Goal: Task Accomplishment & Management: Complete application form

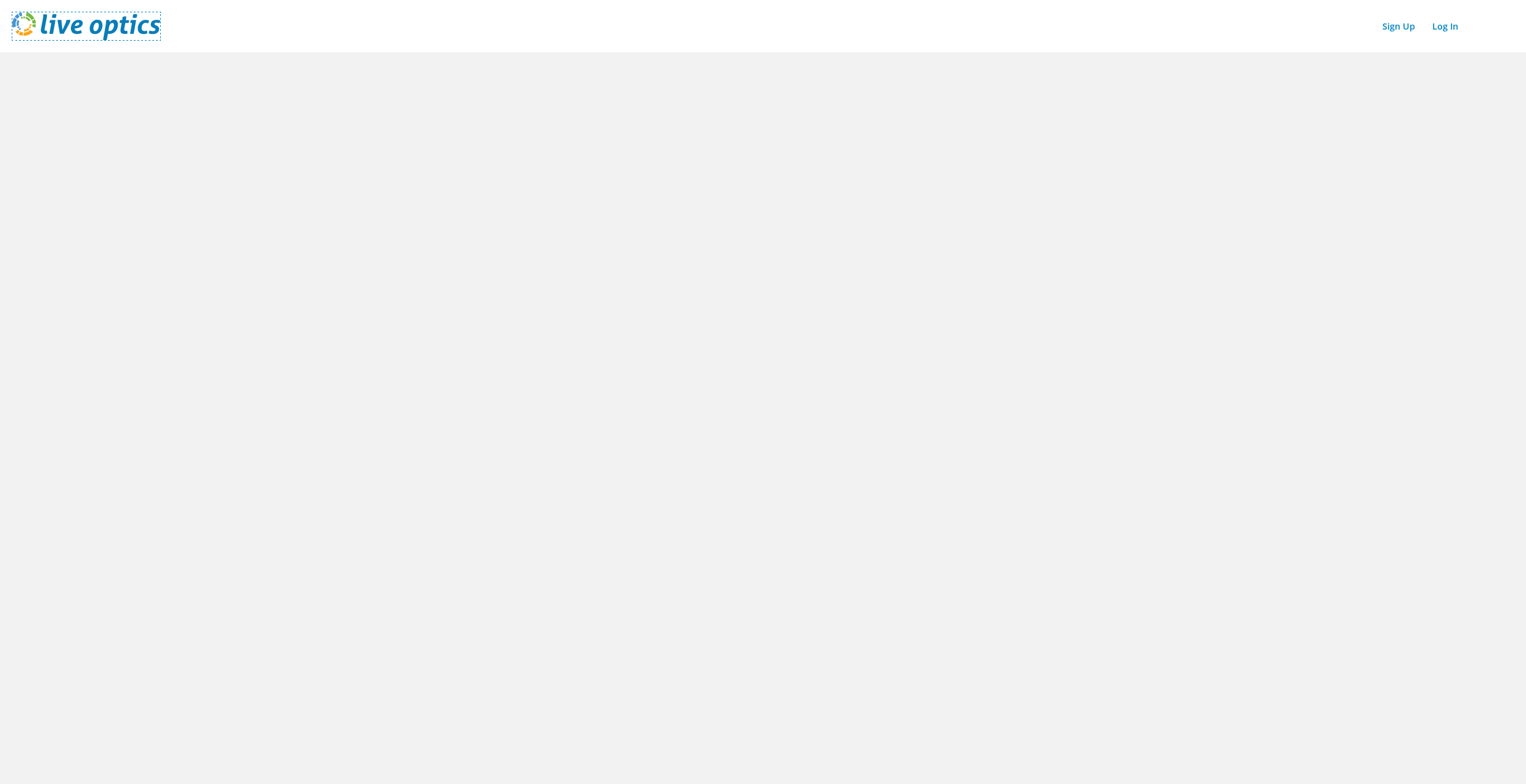
drag, startPoint x: 80, startPoint y: 30, endPoint x: 192, endPoint y: 17, distance: 112.8
click at [80, 30] on img at bounding box center [86, 26] width 148 height 28
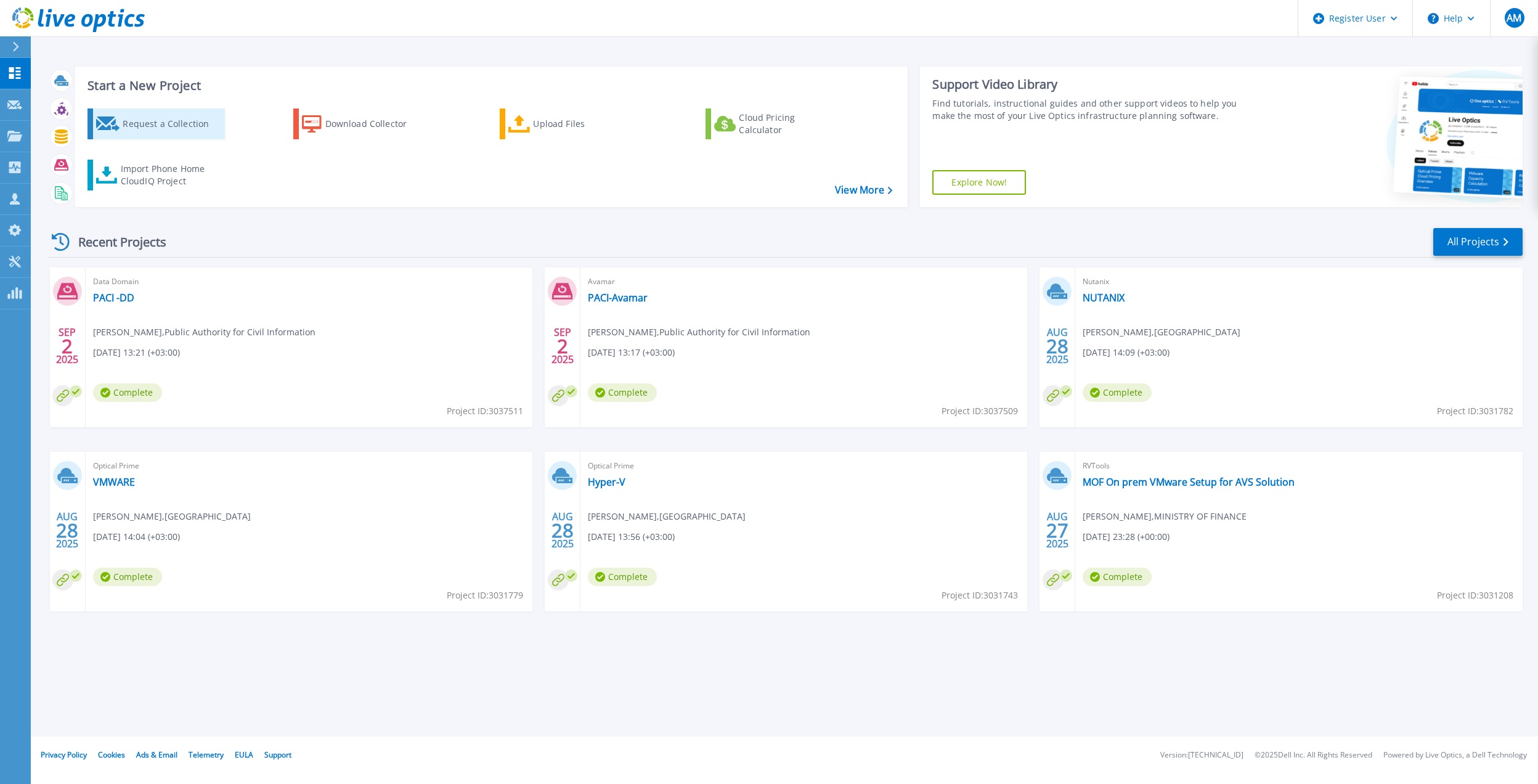
click at [135, 127] on div "Request a Collection" at bounding box center [172, 124] width 99 height 24
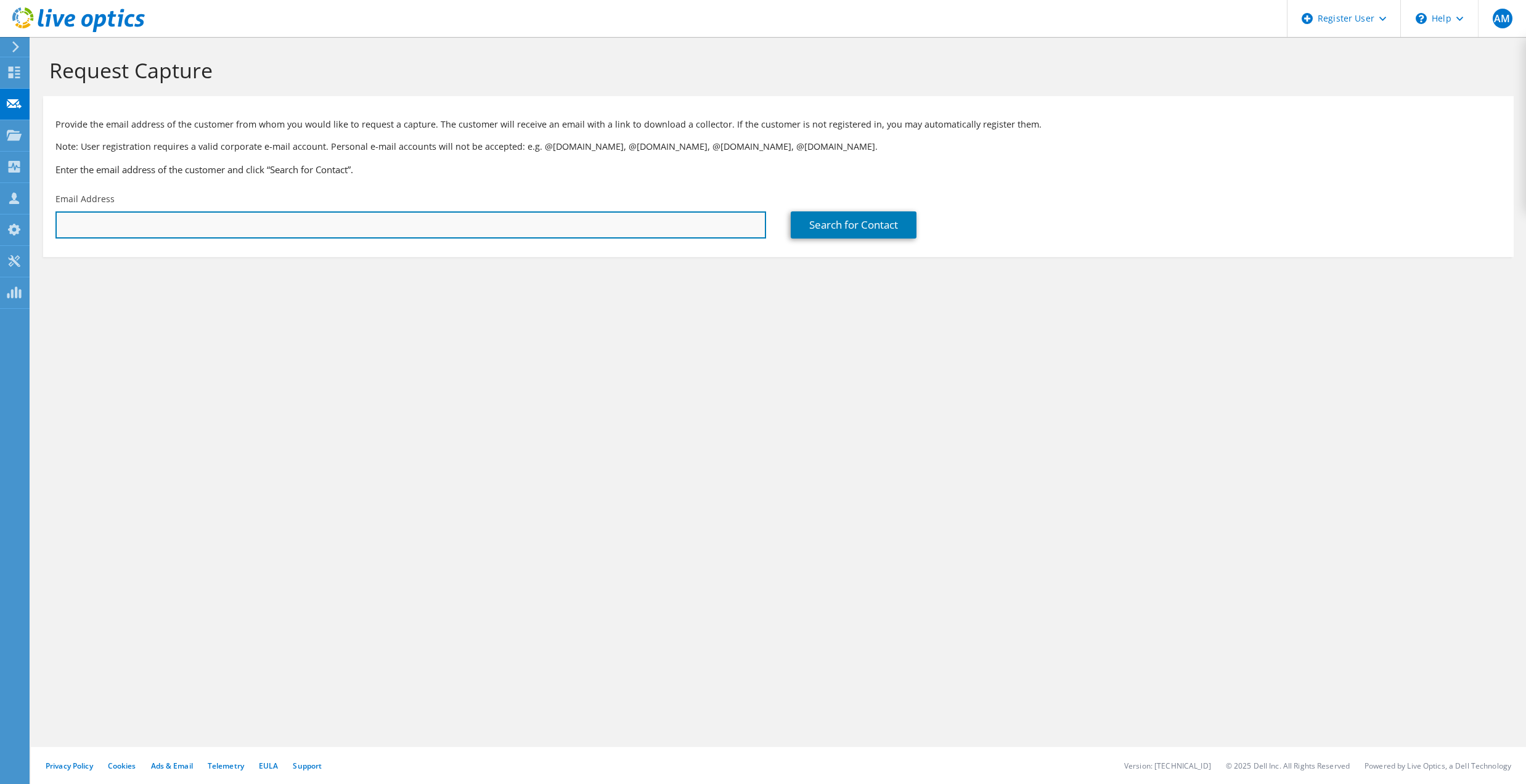
click at [227, 233] on input "text" at bounding box center [411, 224] width 711 height 27
paste input "msrkhan@ooredoo.com.kw"
type input "msrkhan@ooredoo.com.kw"
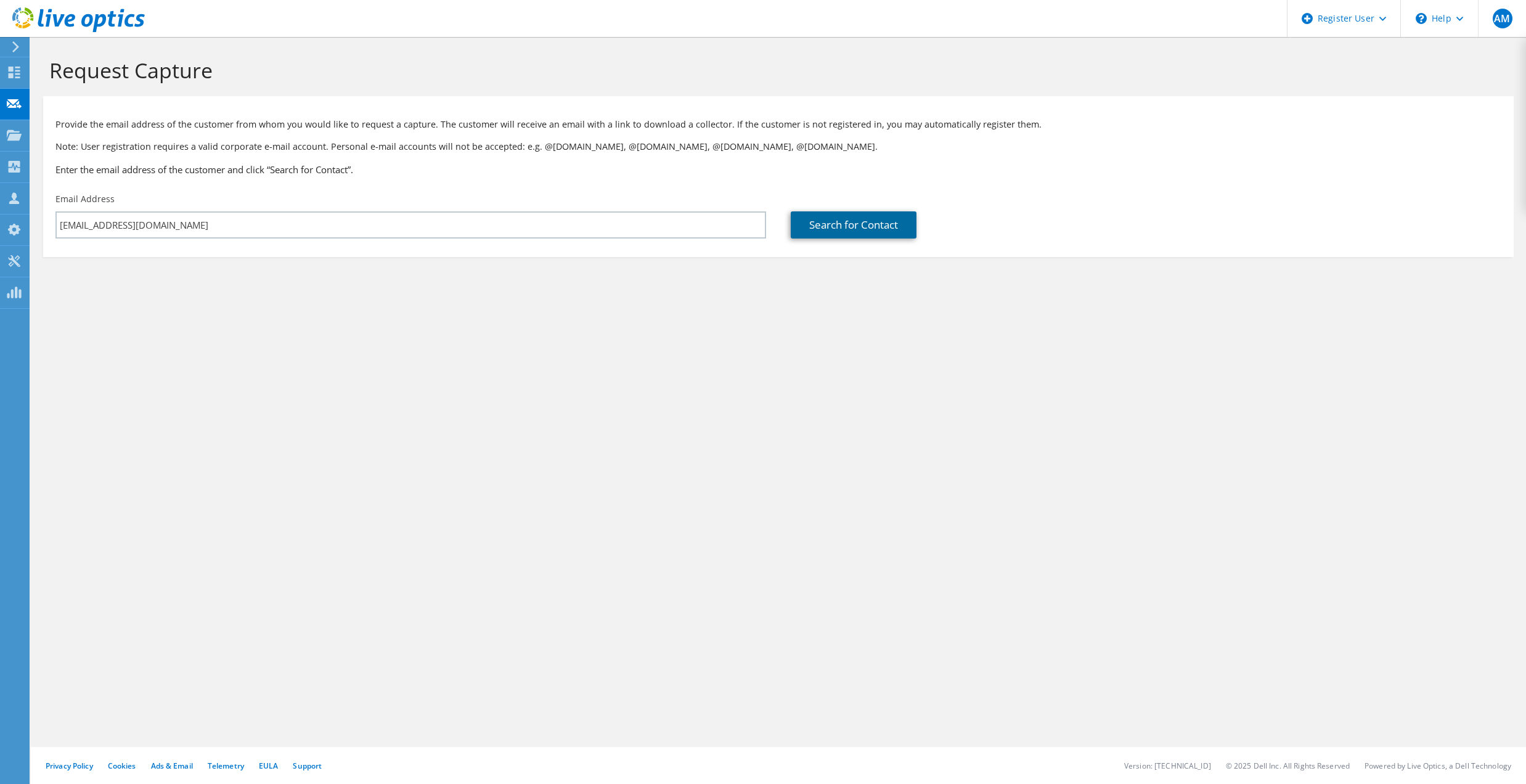
click at [862, 226] on link "Search for Contact" at bounding box center [853, 224] width 126 height 27
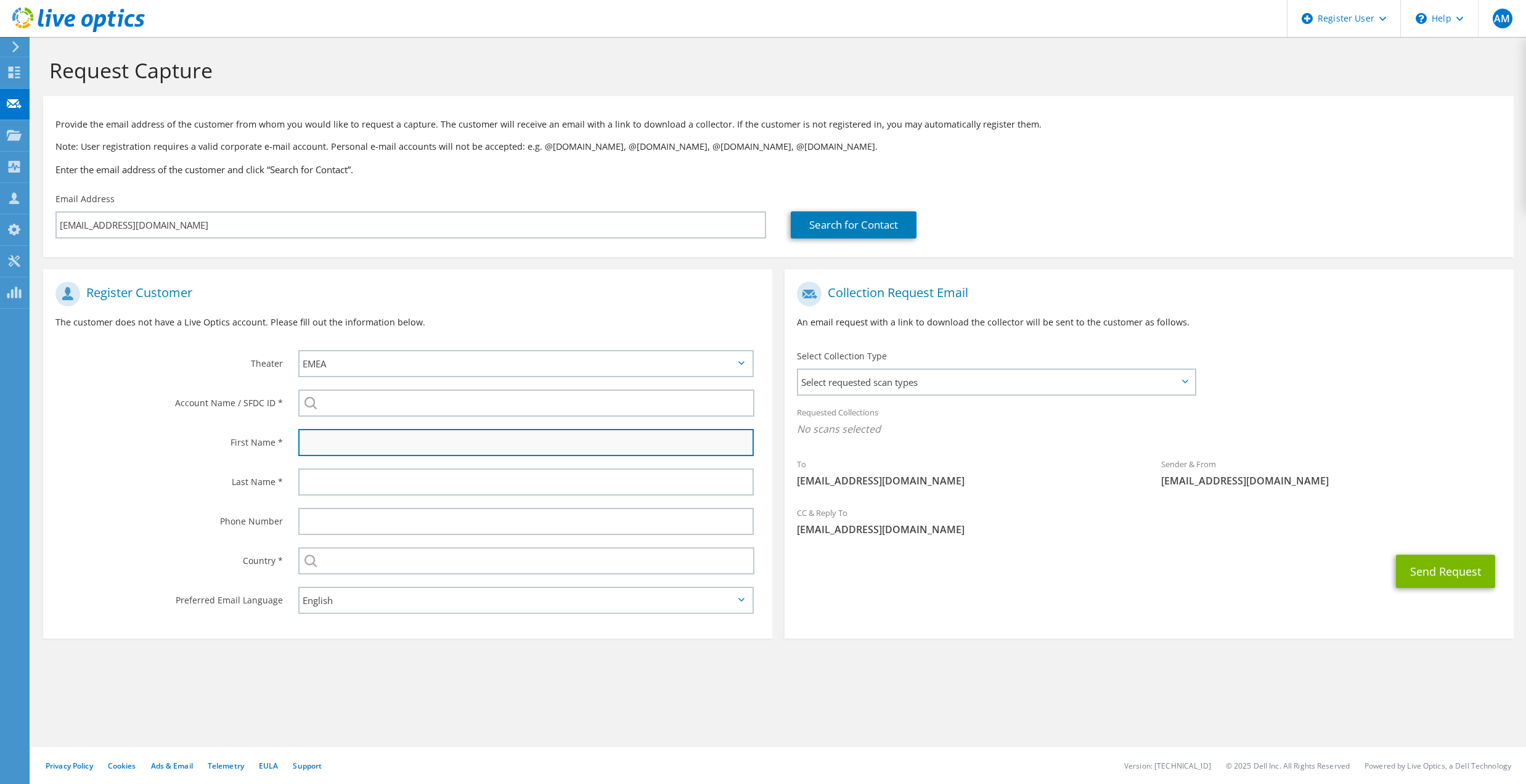
click at [340, 429] on input "text" at bounding box center [526, 442] width 455 height 27
paste input "Muhammad Khan"
drag, startPoint x: 358, startPoint y: 439, endPoint x: 419, endPoint y: 435, distance: 61.1
click at [419, 435] on input "Muhammad Khan" at bounding box center [526, 442] width 455 height 27
type input "Muhammad"
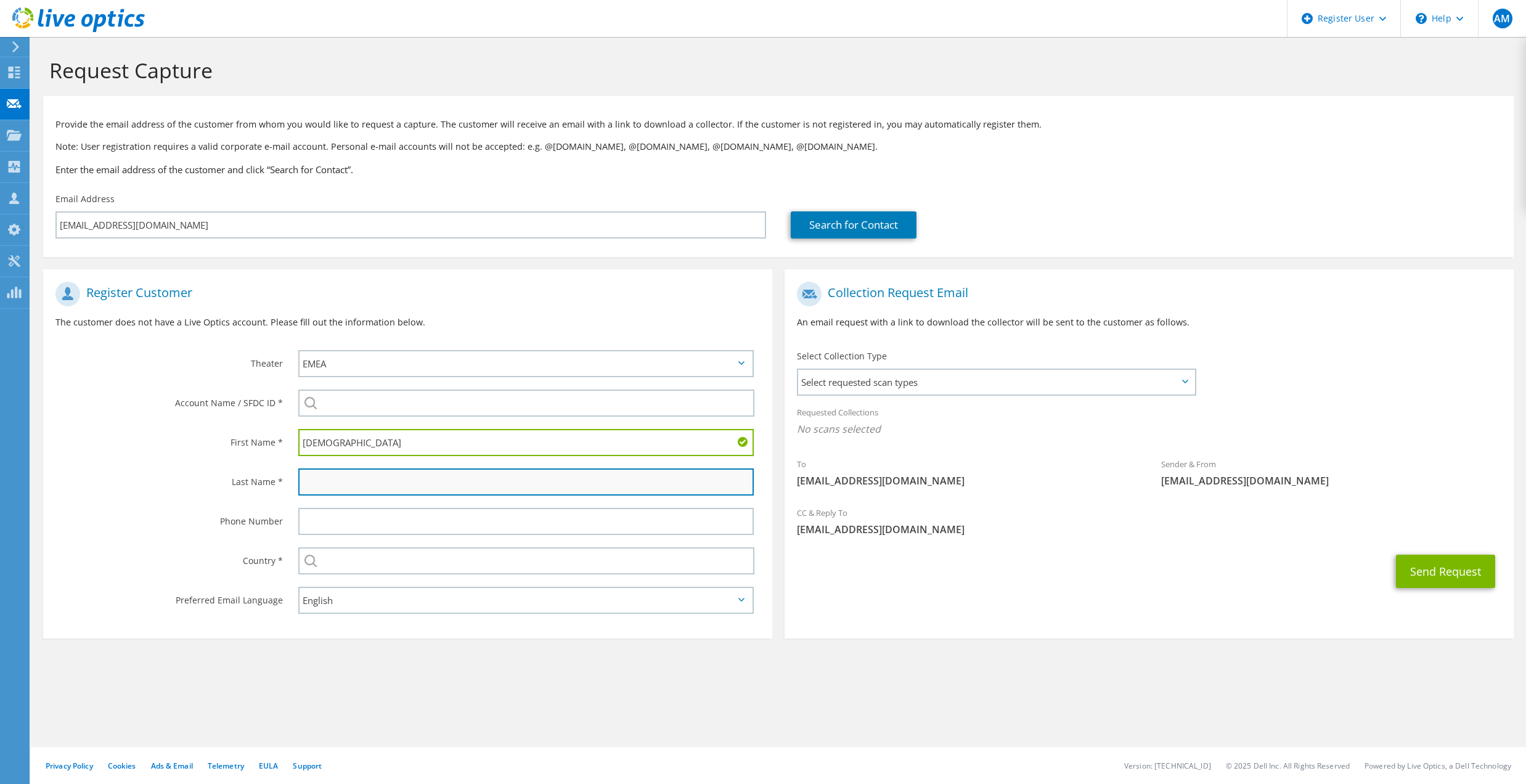
click at [338, 472] on input "text" at bounding box center [526, 481] width 455 height 27
paste input "Khan"
type input "Khan"
click at [193, 501] on div "Phone Number" at bounding box center [164, 521] width 243 height 38
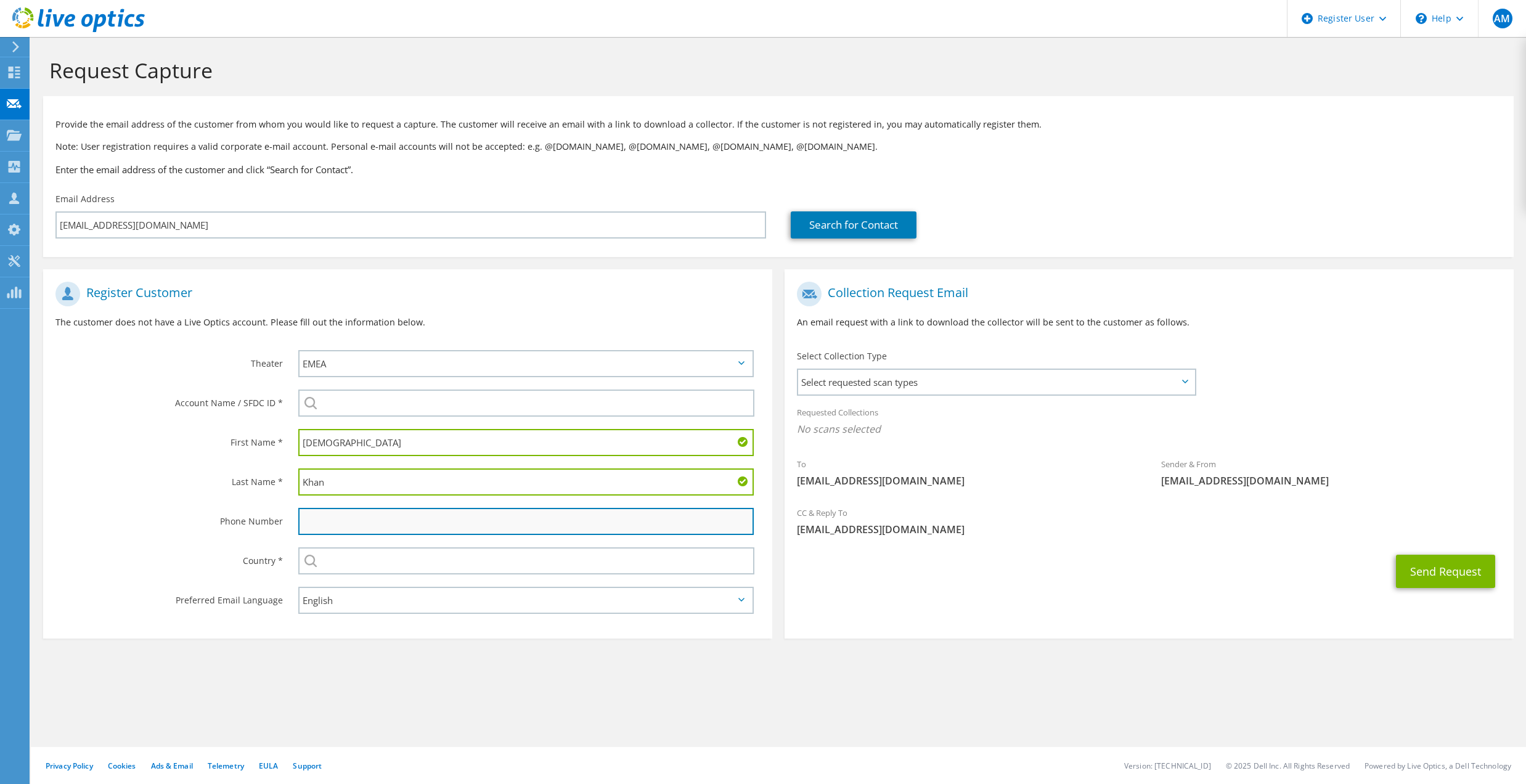
click at [323, 517] on input "text" at bounding box center [526, 521] width 455 height 27
paste input "+965-66362741"
type input "+965-66362741"
click at [92, 528] on div "Phone Number" at bounding box center [164, 521] width 243 height 38
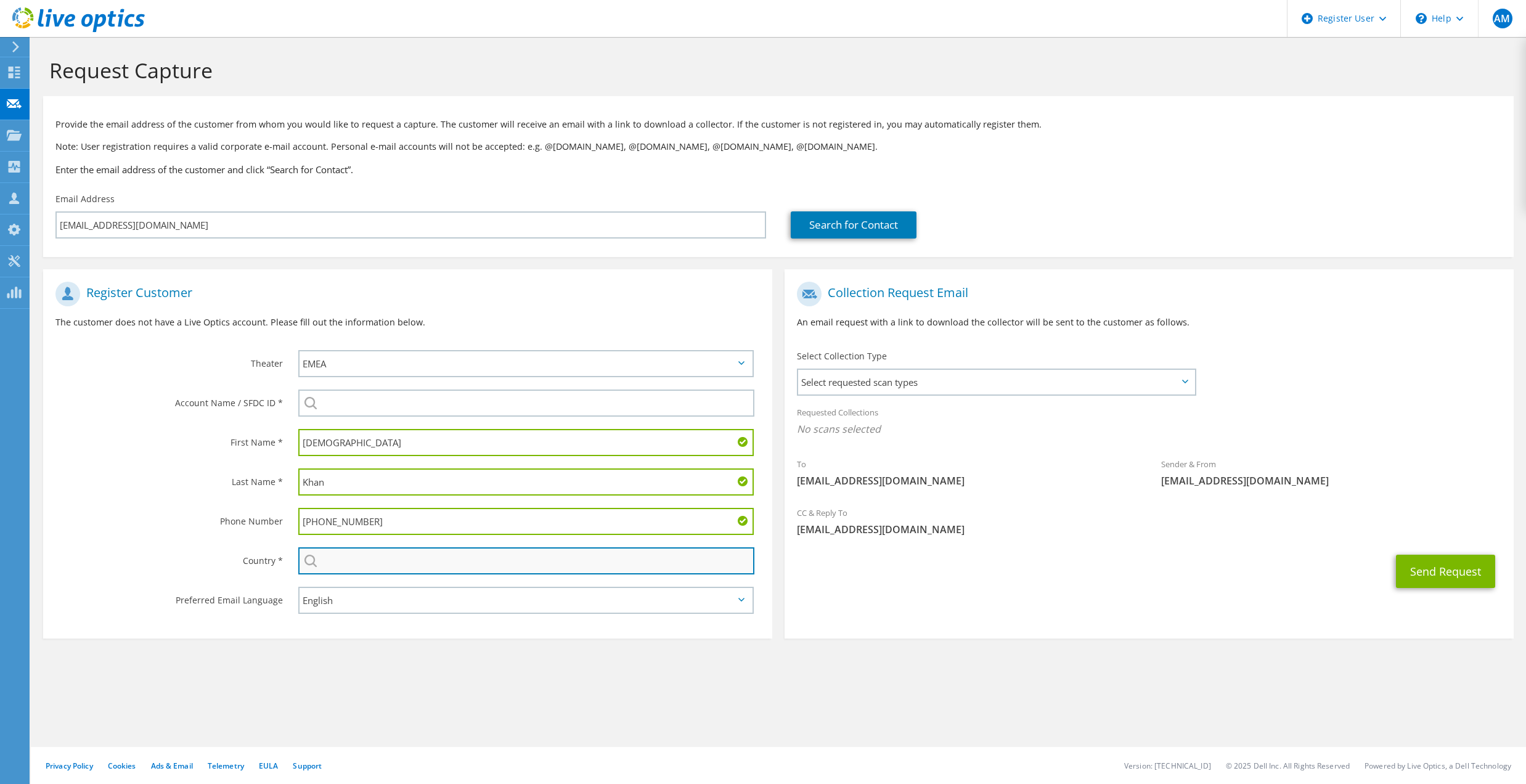
click at [347, 555] on input "text" at bounding box center [526, 560] width 456 height 27
type input "Kuwait"
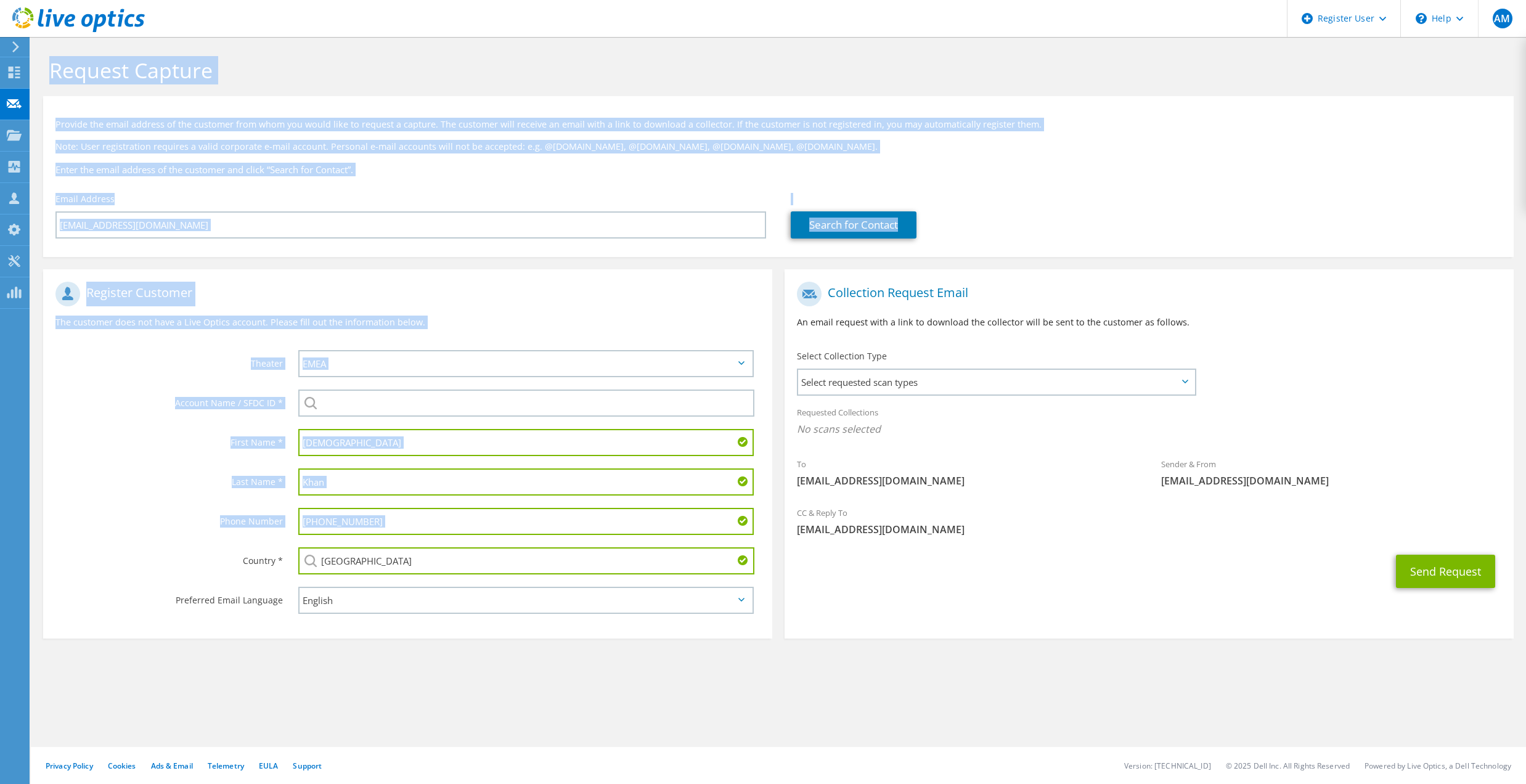
click at [0, 551] on html "AM Dell User Adeel Mehmood Adeel.Mehmood@Dell.com Dell My Profile Log Out \n He…" at bounding box center [763, 392] width 1526 height 784
drag, startPoint x: -3, startPoint y: 551, endPoint x: 186, endPoint y: 558, distance: 189.1
click at [186, 558] on label "Country *" at bounding box center [169, 556] width 228 height 20
click at [259, 462] on div "Last Name *" at bounding box center [164, 481] width 243 height 38
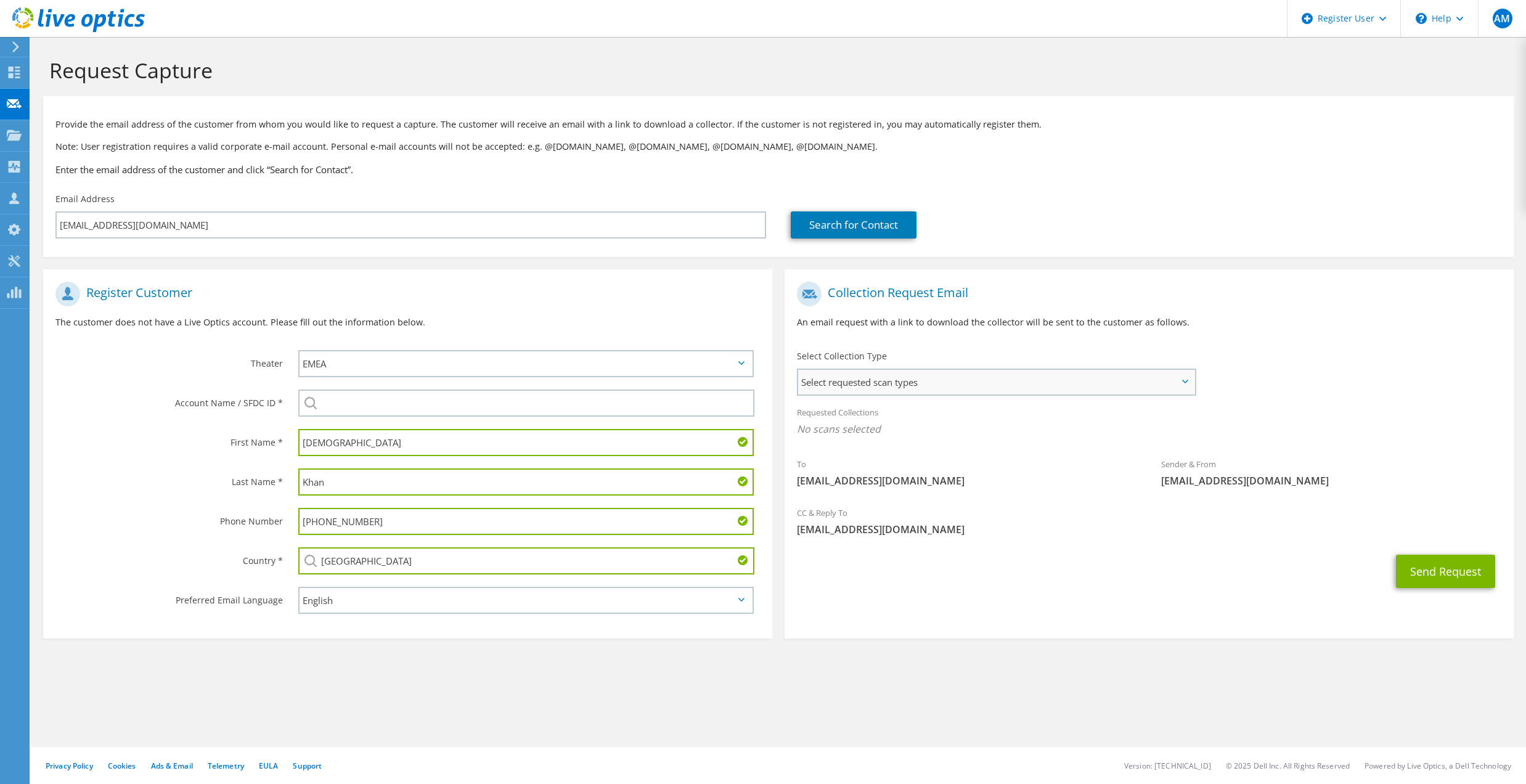
click at [935, 377] on span "Select requested scan types" at bounding box center [996, 382] width 397 height 24
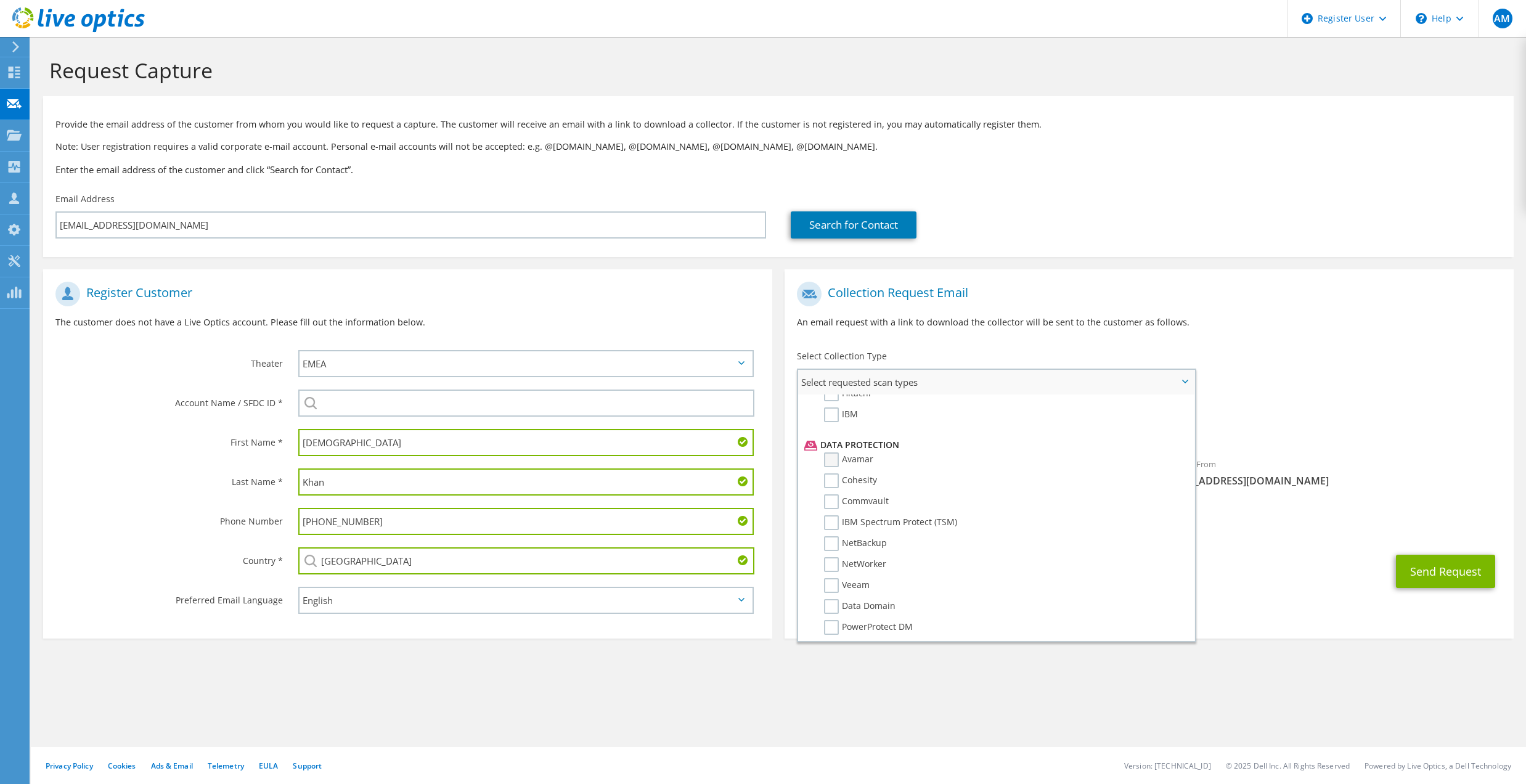
click at [833, 453] on label "Avamar" at bounding box center [848, 460] width 50 height 15
click at [0, 0] on input "Avamar" at bounding box center [0, 0] width 0 height 0
click at [824, 599] on label "Data Domain" at bounding box center [859, 606] width 72 height 15
click at [0, 0] on input "Data Domain" at bounding box center [0, 0] width 0 height 0
click at [1315, 429] on span "Avamar Data Domain" at bounding box center [1148, 432] width 704 height 20
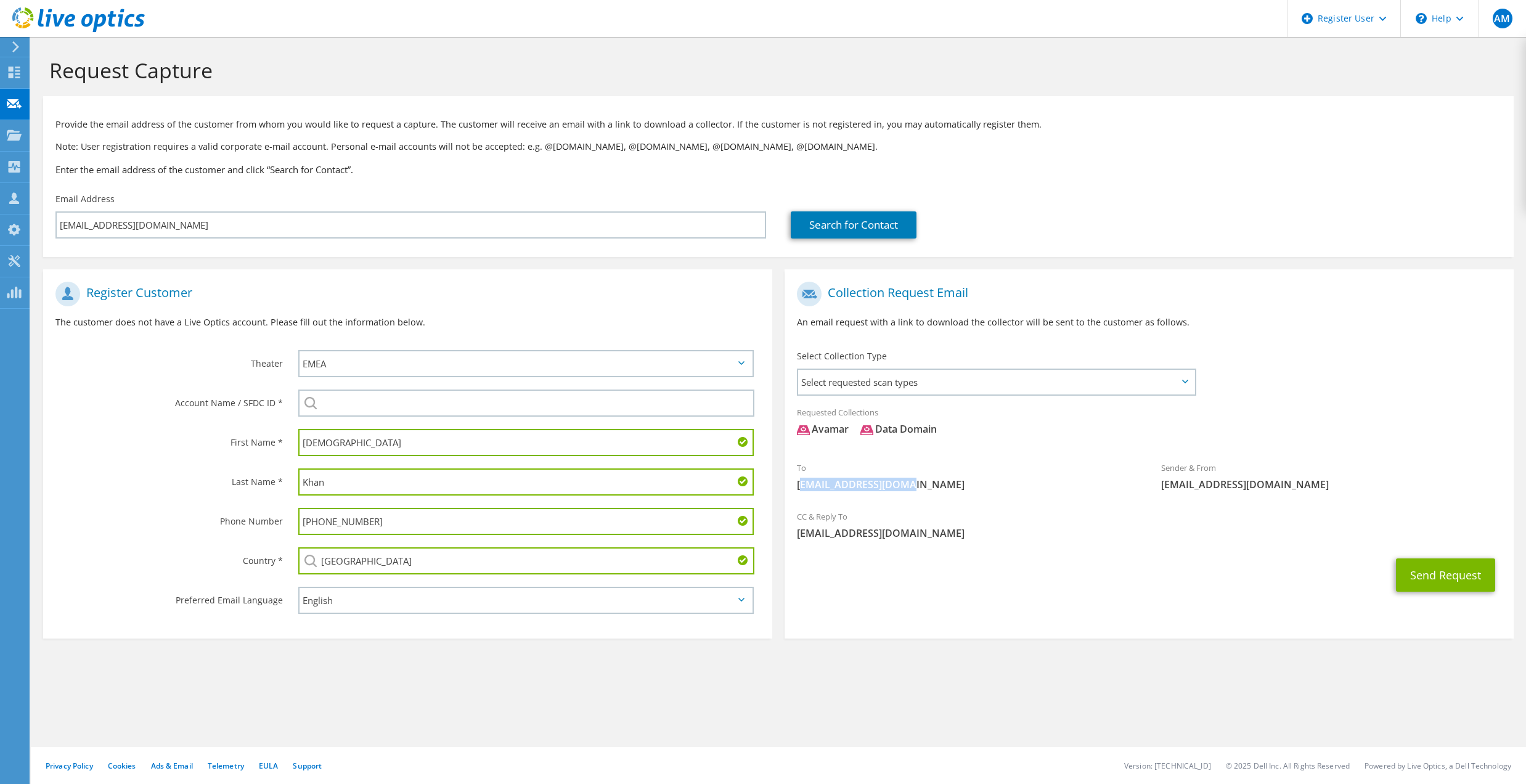
drag, startPoint x: 803, startPoint y: 484, endPoint x: 916, endPoint y: 481, distance: 113.0
click at [916, 481] on span "msrkhan@ooredoo.com.kw" at bounding box center [966, 484] width 339 height 14
drag, startPoint x: 918, startPoint y: 481, endPoint x: 962, endPoint y: 483, distance: 44.0
click at [964, 483] on span "msrkhan@ooredoo.com.kw" at bounding box center [966, 484] width 339 height 14
drag, startPoint x: 927, startPoint y: 484, endPoint x: 790, endPoint y: 484, distance: 137.0
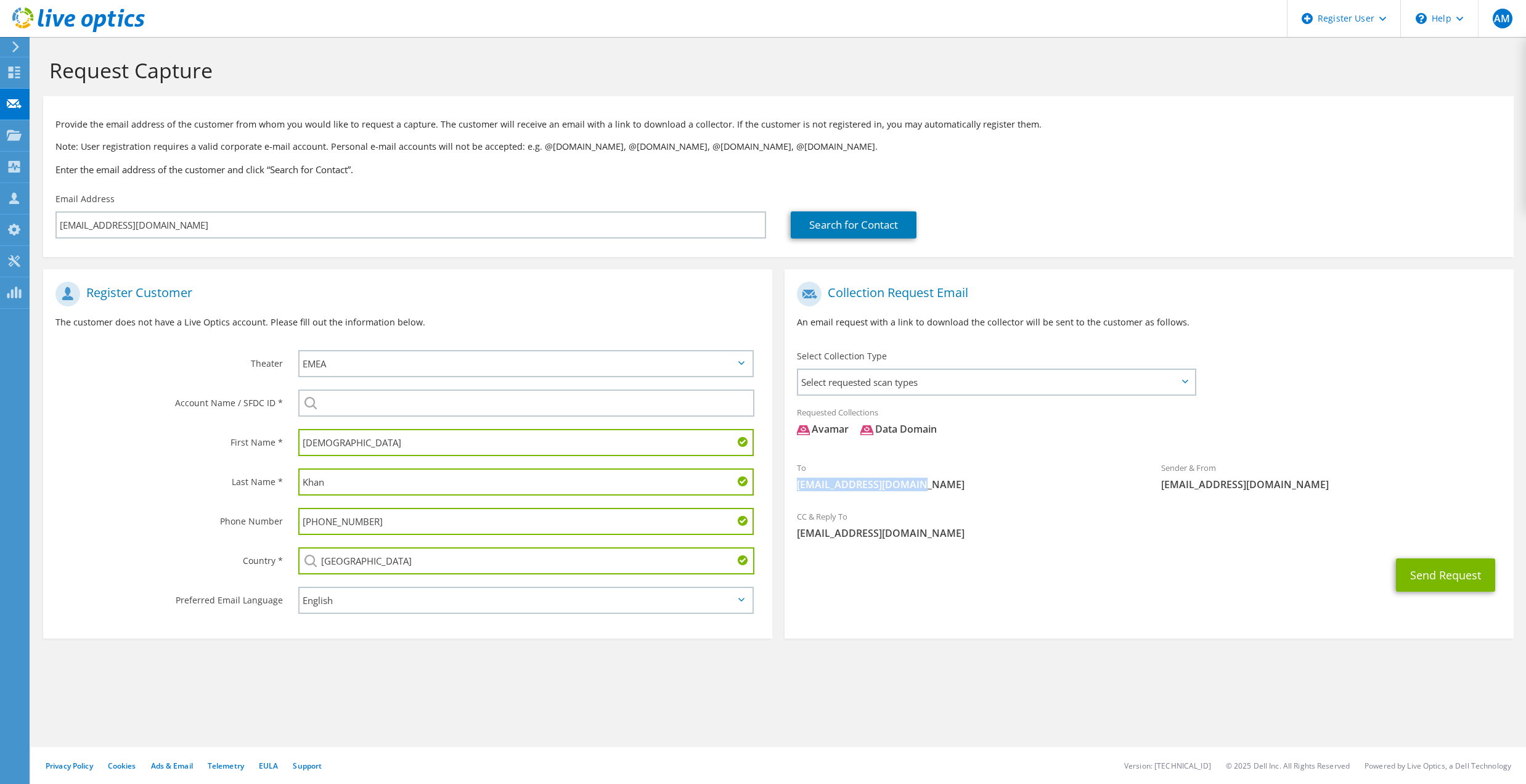
click at [790, 484] on div "To msrkhan@ooredoo.com.kw" at bounding box center [966, 475] width 364 height 43
drag, startPoint x: 790, startPoint y: 484, endPoint x: 932, endPoint y: 534, distance: 150.5
click at [932, 534] on div "CC & Reply To Adeel.Mehmood@Dell.com" at bounding box center [1149, 524] width 729 height 43
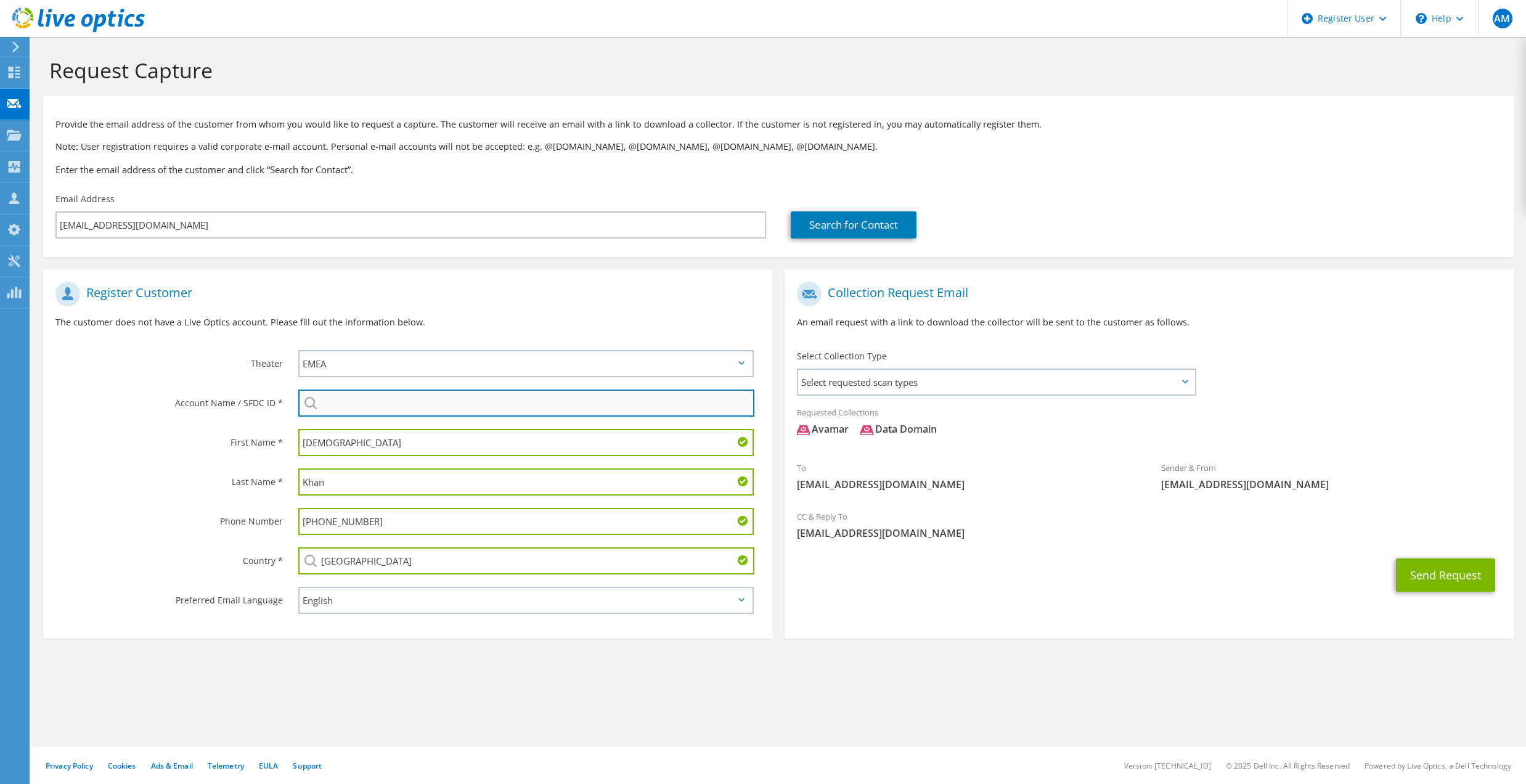
click at [332, 403] on input "search" at bounding box center [526, 402] width 456 height 27
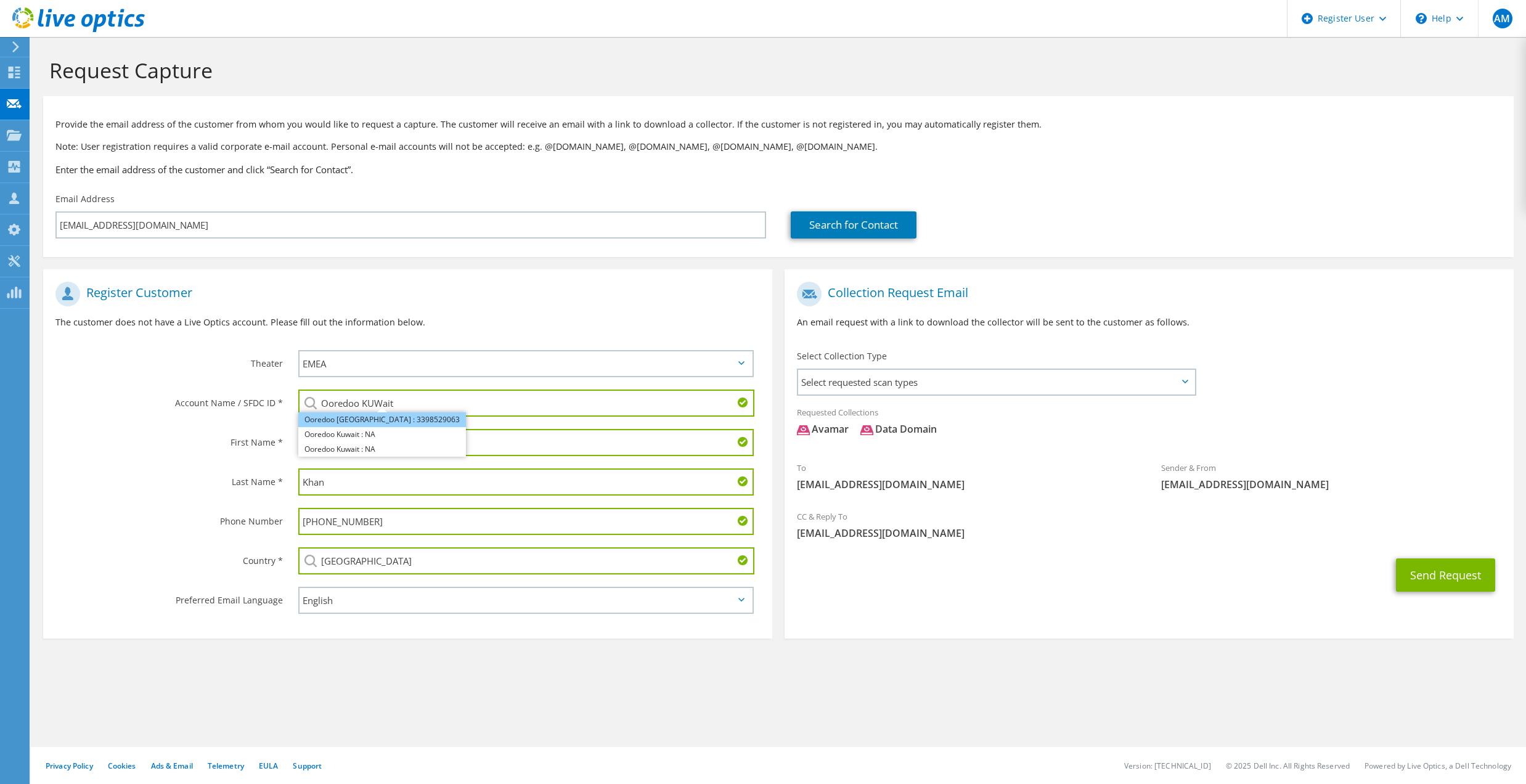
click at [396, 417] on li "Ooredoo Kuwait : 3398529063" at bounding box center [382, 419] width 168 height 15
type input "Ooredoo Kuwait : 3398529063"
click at [1433, 577] on button "Send Request" at bounding box center [1446, 575] width 99 height 33
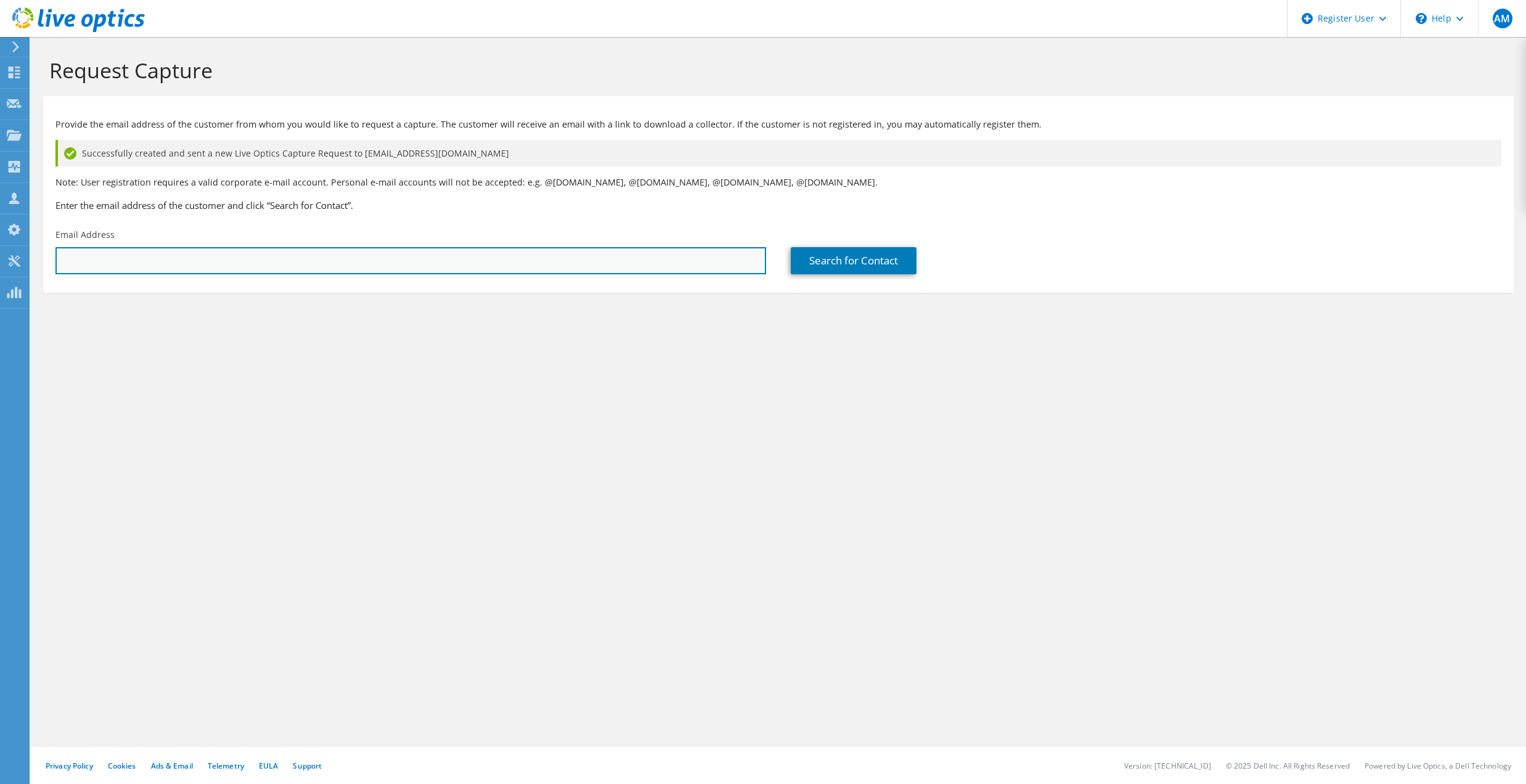
click at [356, 267] on input "text" at bounding box center [411, 260] width 711 height 27
paste input "vt@blueoceancomputers.com"
type input "vt@blueoceancomputers.com"
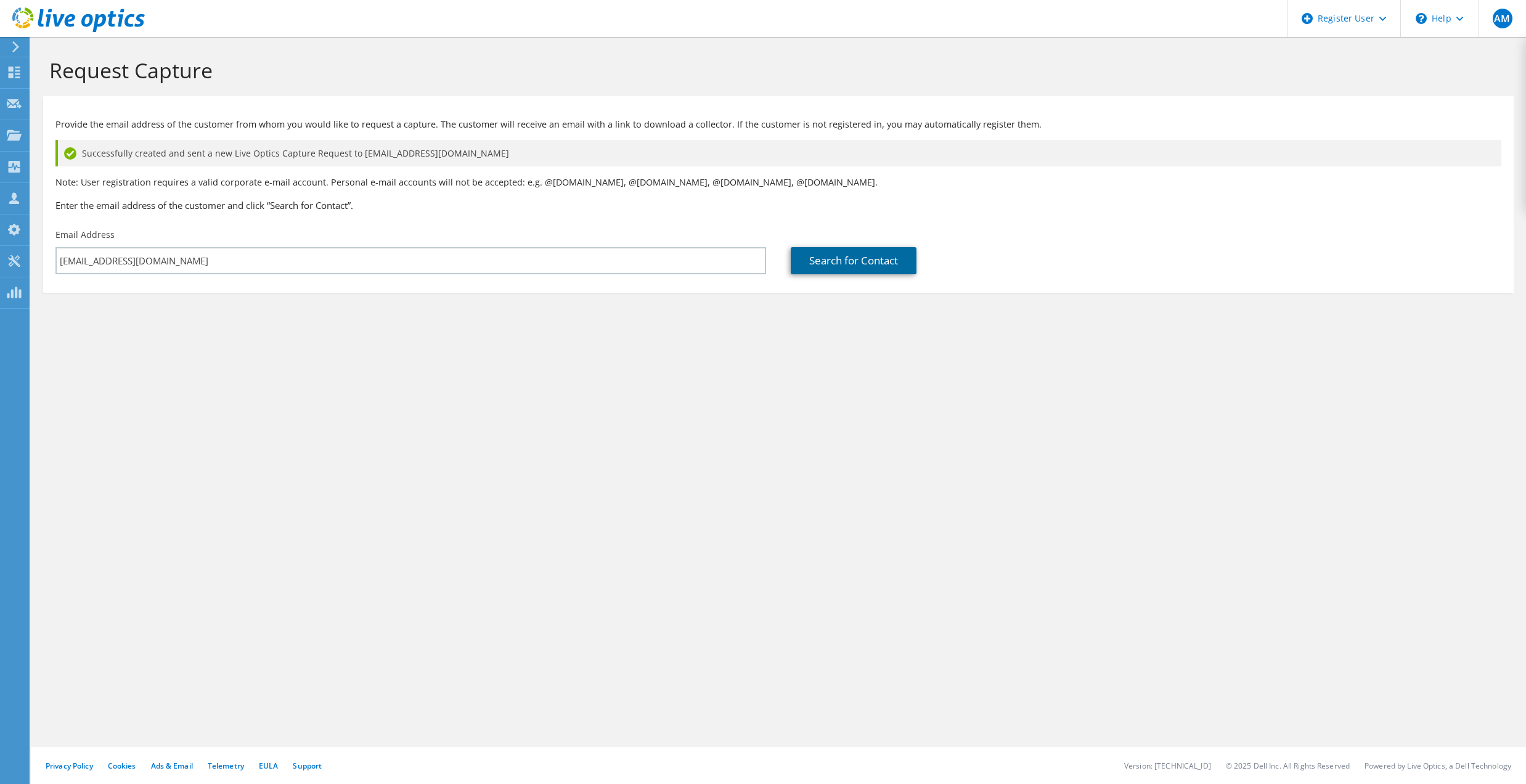
click at [833, 264] on link "Search for Contact" at bounding box center [853, 260] width 126 height 27
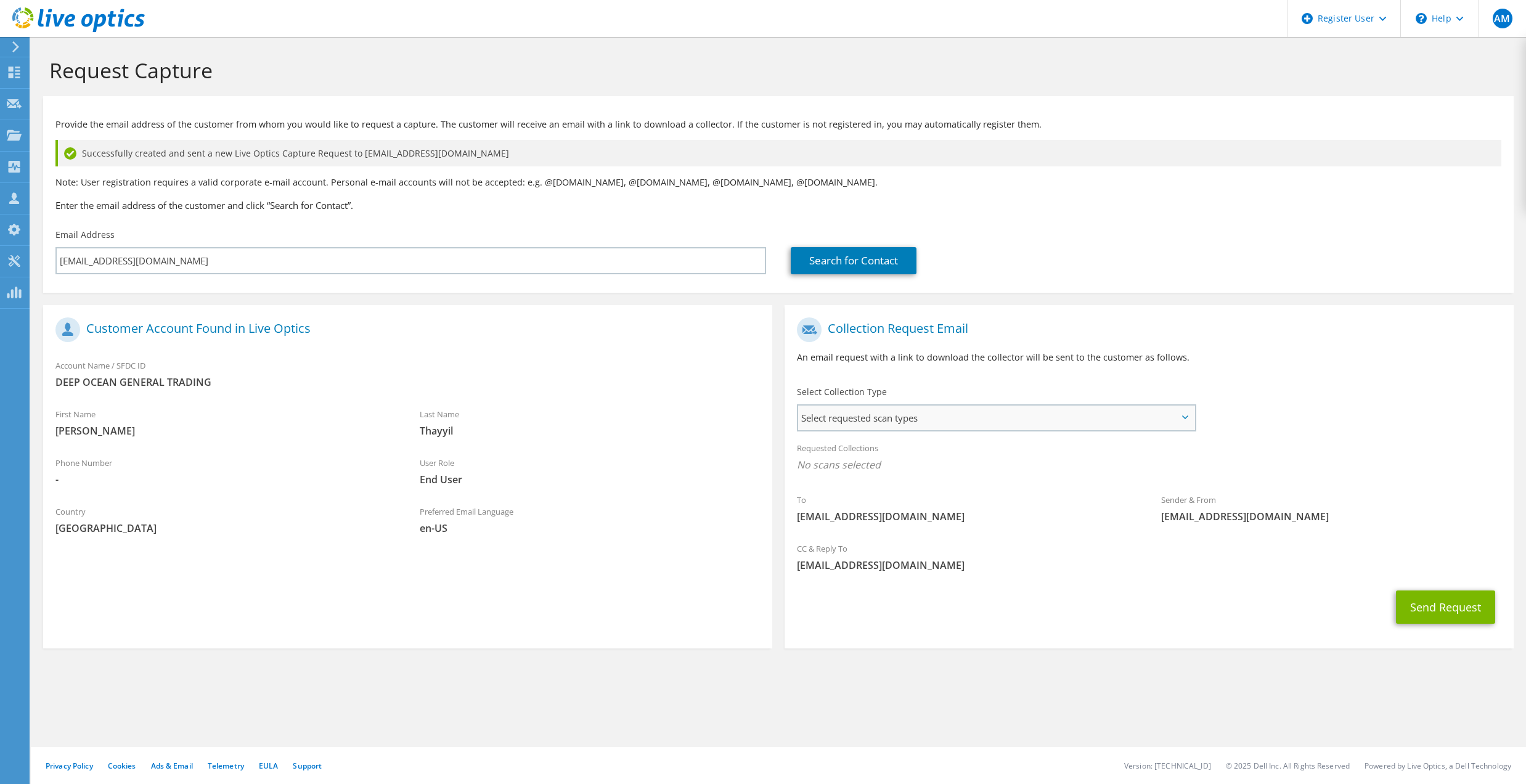
click at [935, 414] on span "Select requested scan types" at bounding box center [996, 418] width 397 height 24
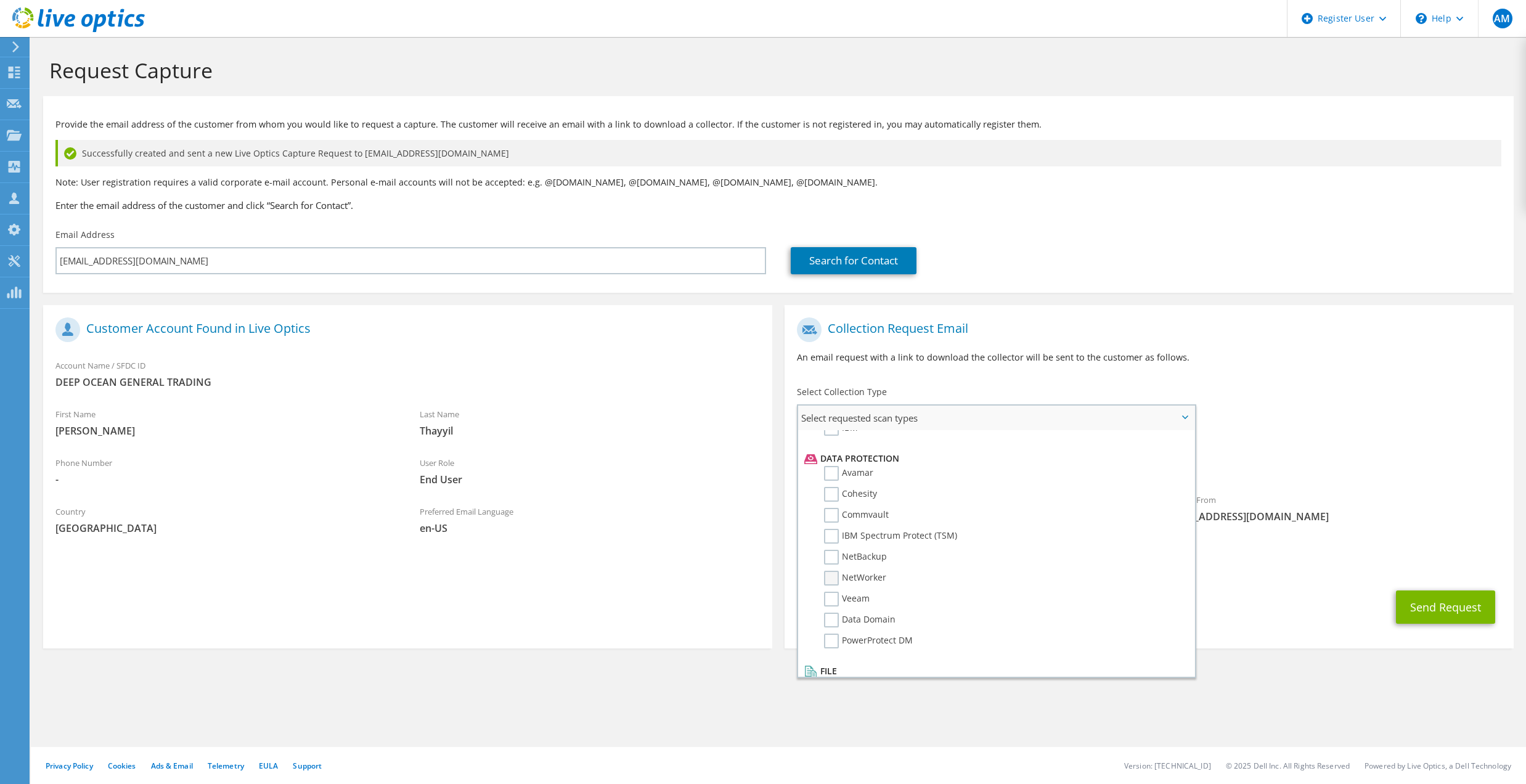
scroll to position [517, 0]
click at [831, 568] on label "NetWorker" at bounding box center [854, 575] width 62 height 15
click at [0, 0] on input "NetWorker" at bounding box center [0, 0] width 0 height 0
click at [833, 610] on label "Data Domain" at bounding box center [859, 617] width 72 height 15
click at [0, 0] on input "Data Domain" at bounding box center [0, 0] width 0 height 0
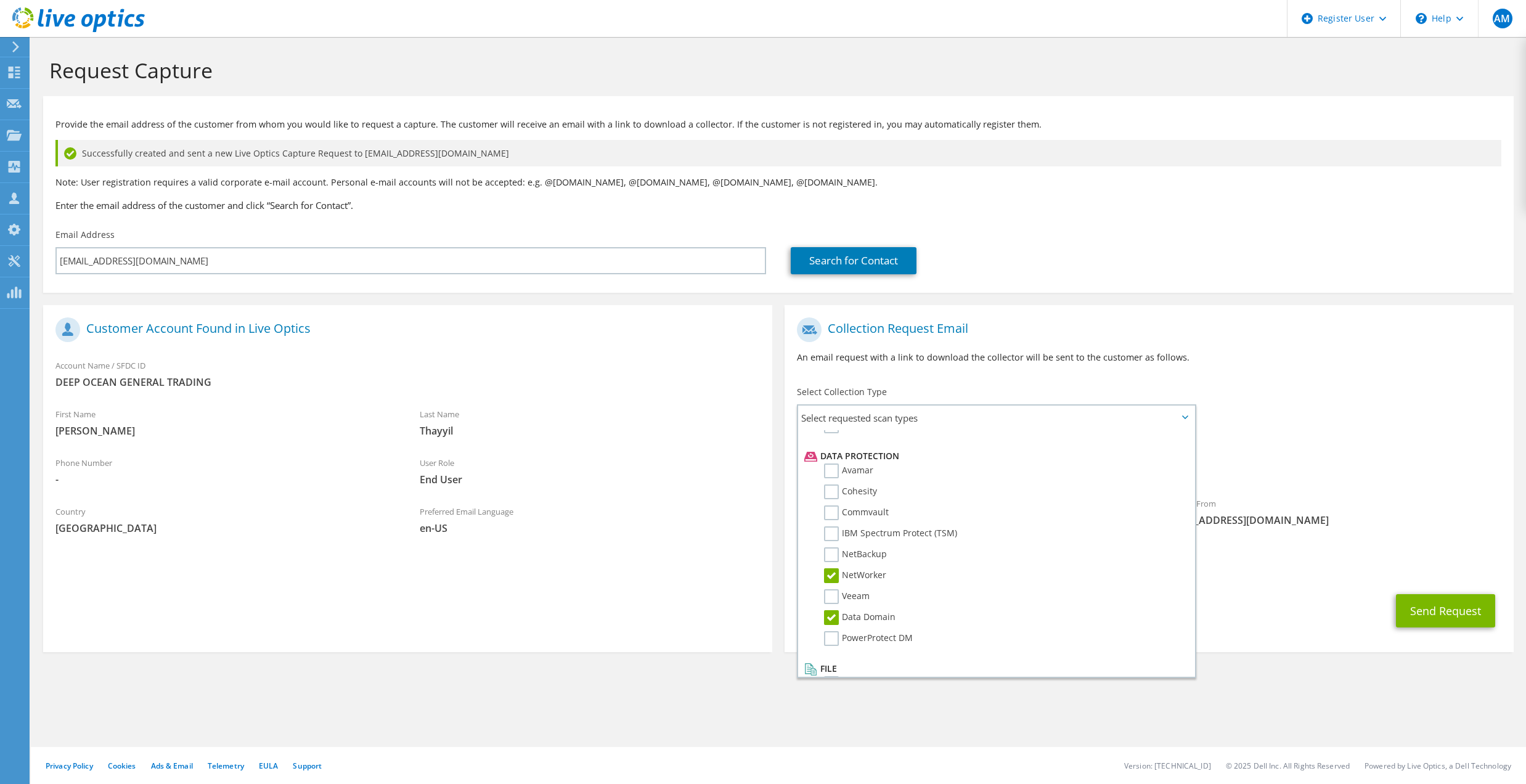
click at [1364, 468] on span "NetWorker Data Domain" at bounding box center [1148, 467] width 704 height 20
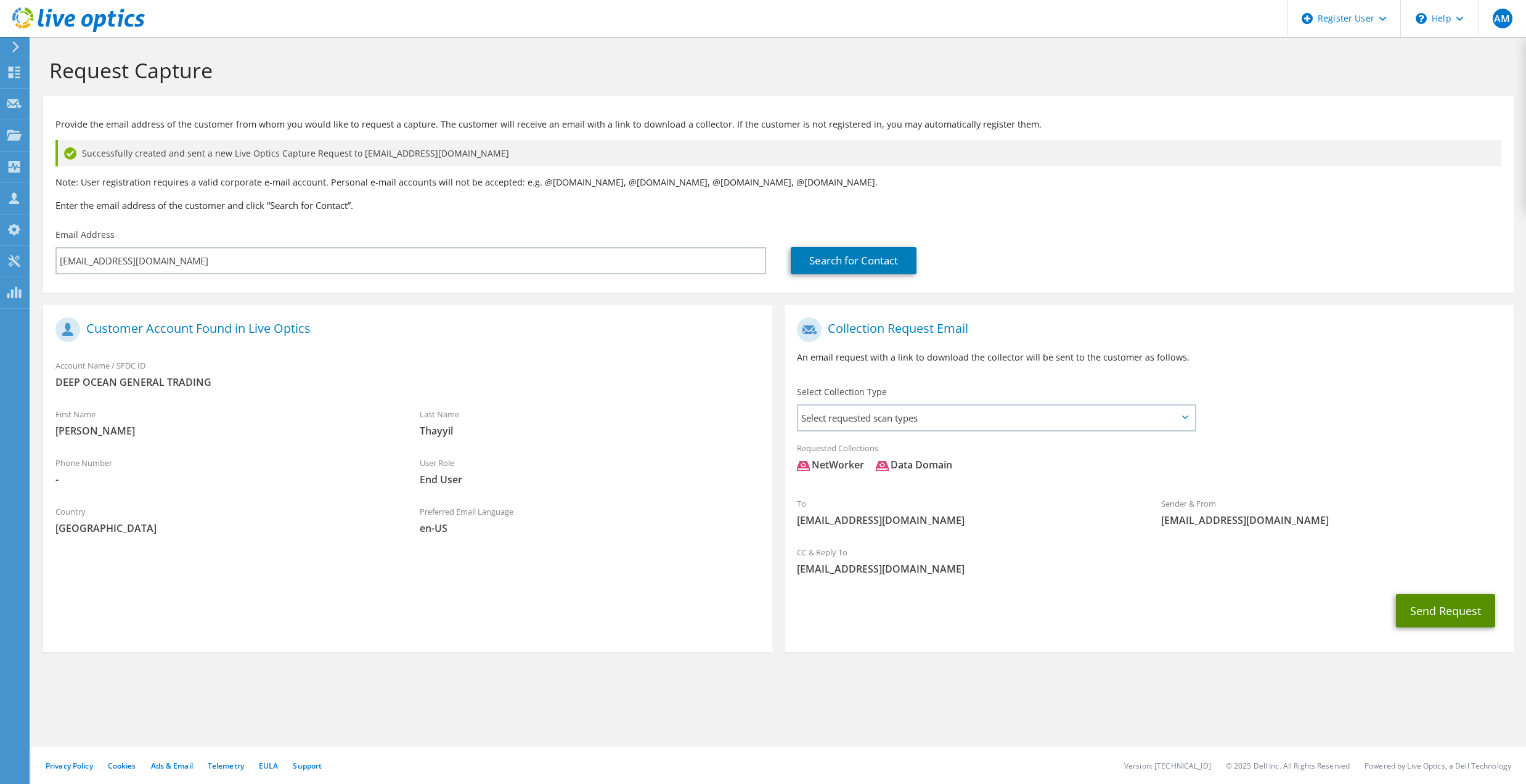
click at [1428, 610] on button "Send Request" at bounding box center [1446, 610] width 99 height 33
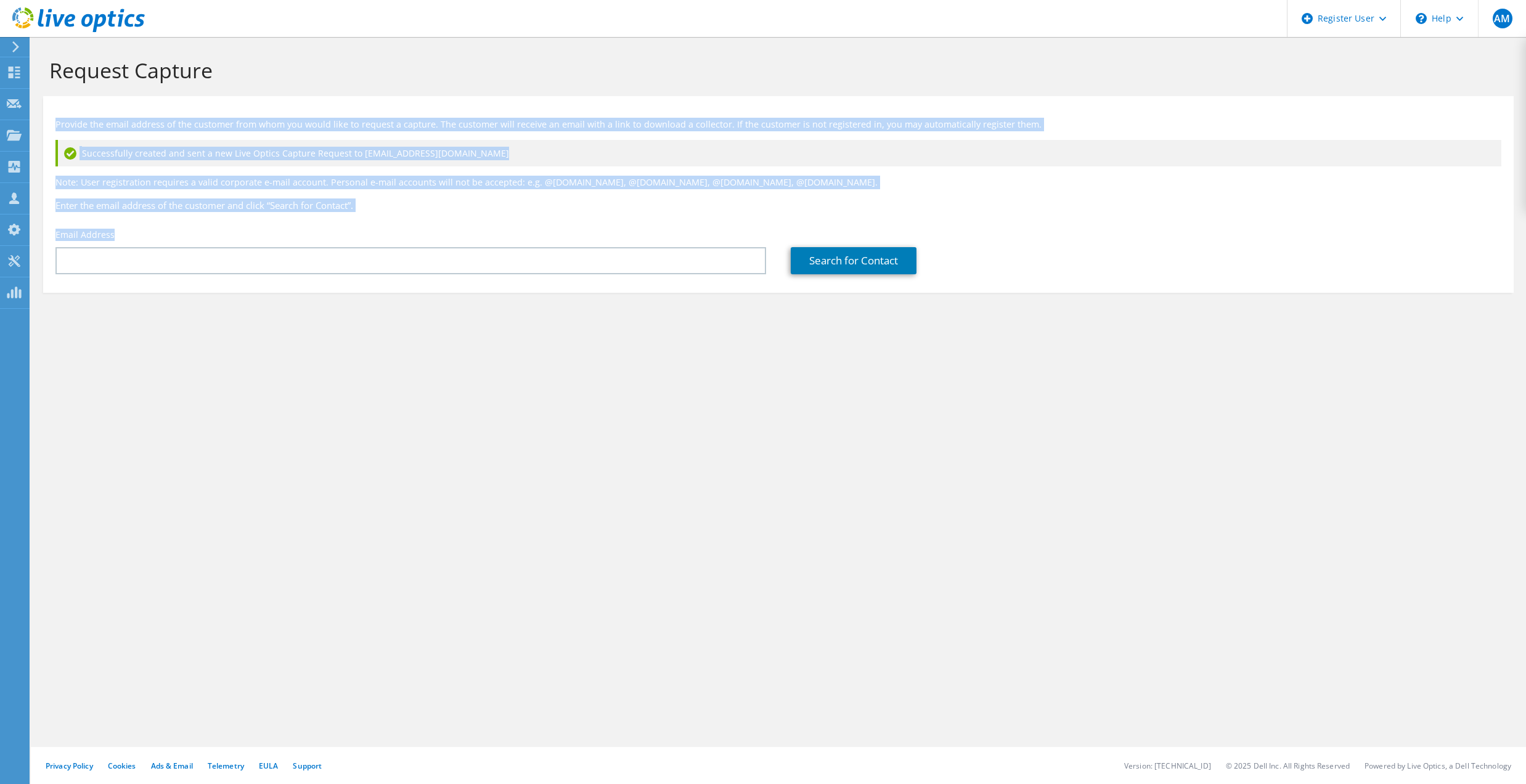
drag, startPoint x: 114, startPoint y: 229, endPoint x: 54, endPoint y: 119, distance: 125.3
click at [54, 119] on div "Provide the email address of the customer from whom you would like to request a…" at bounding box center [778, 191] width 1471 height 178
click at [351, 156] on span "Successfully created and sent a new Live Optics Capture Request to vt@blueocean…" at bounding box center [296, 153] width 428 height 14
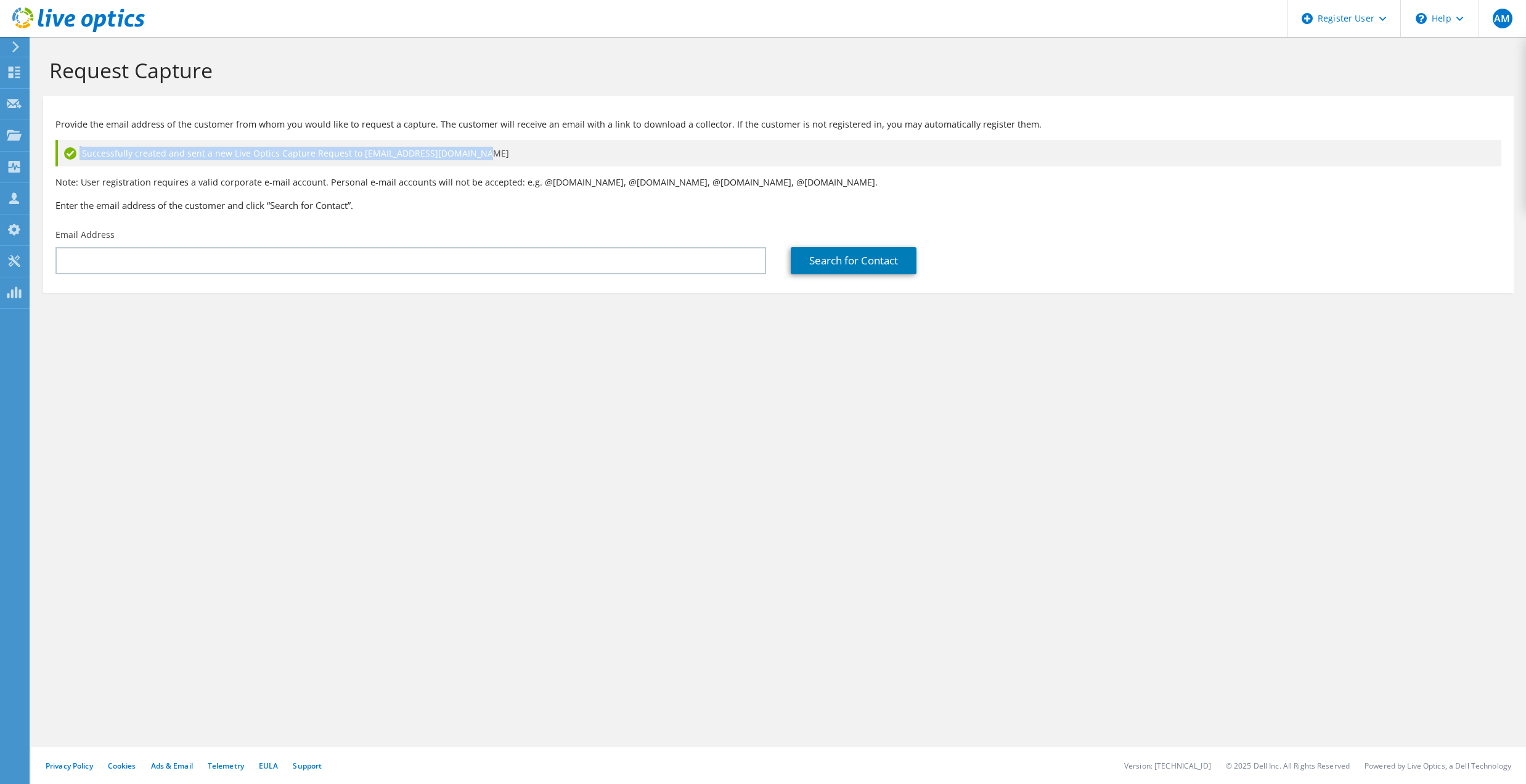
drag, startPoint x: 475, startPoint y: 150, endPoint x: 78, endPoint y: 156, distance: 397.0
click at [78, 156] on div "Successfully created and sent a new Live Optics Capture Request to vt@blueocean…" at bounding box center [778, 153] width 1446 height 26
click at [750, 184] on p "Note: User registration requires a valid corporate e-mail account. Personal e-m…" at bounding box center [778, 182] width 1446 height 14
click at [449, 155] on span "Successfully created and sent a new Live Optics Capture Request to vt@blueocean…" at bounding box center [296, 153] width 428 height 14
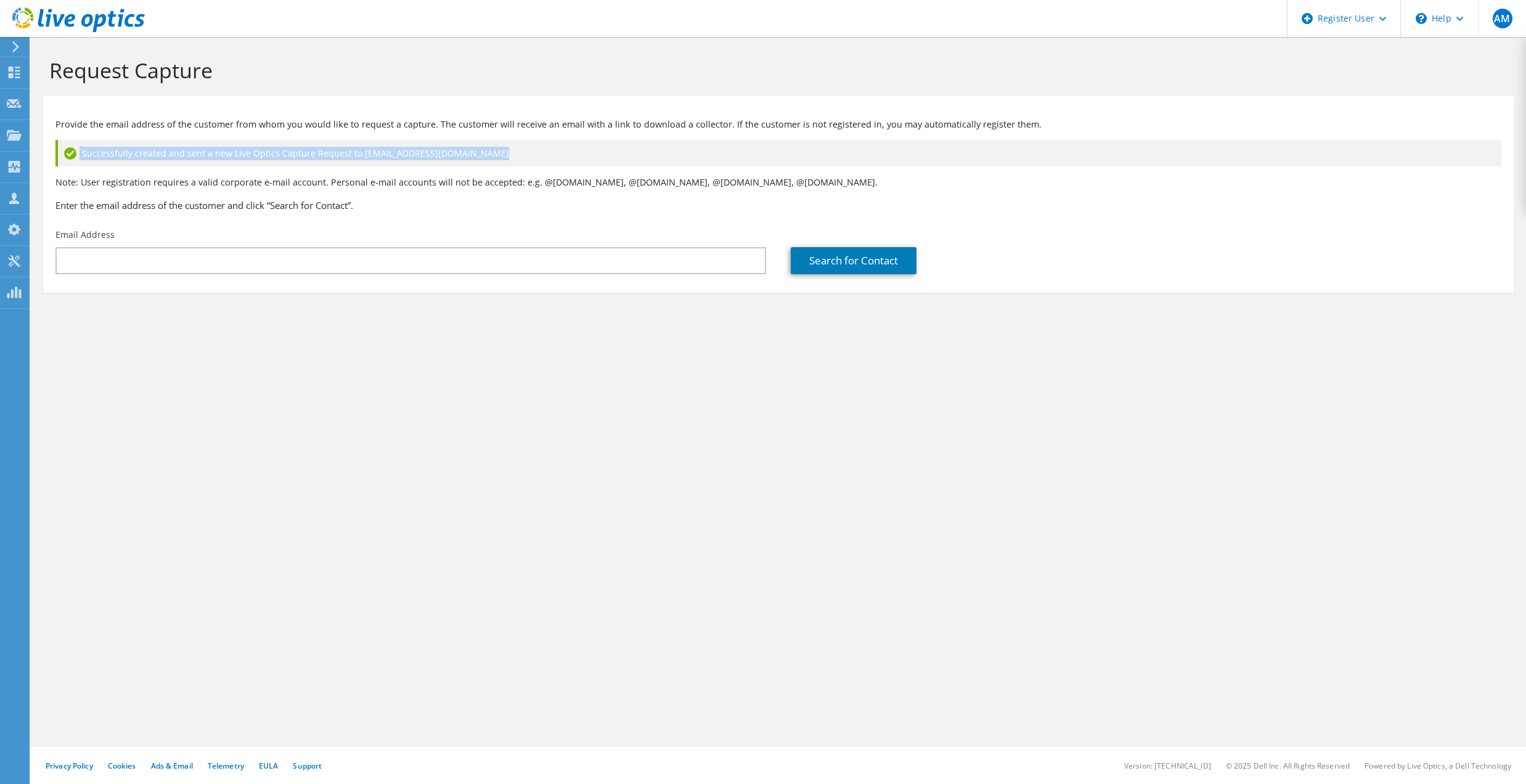
click at [449, 155] on span "Successfully created and sent a new Live Optics Capture Request to vt@blueocean…" at bounding box center [296, 153] width 428 height 14
drag, startPoint x: 449, startPoint y: 155, endPoint x: 398, endPoint y: 155, distance: 51.0
click at [398, 155] on span "Successfully created and sent a new Live Optics Capture Request to vt@blueocean…" at bounding box center [296, 153] width 428 height 14
click at [361, 158] on span "Successfully created and sent a new Live Optics Capture Request to vt@blueocean…" at bounding box center [296, 153] width 428 height 14
click at [353, 153] on span "Successfully created and sent a new Live Optics Capture Request to vt@blueocean…" at bounding box center [296, 153] width 428 height 14
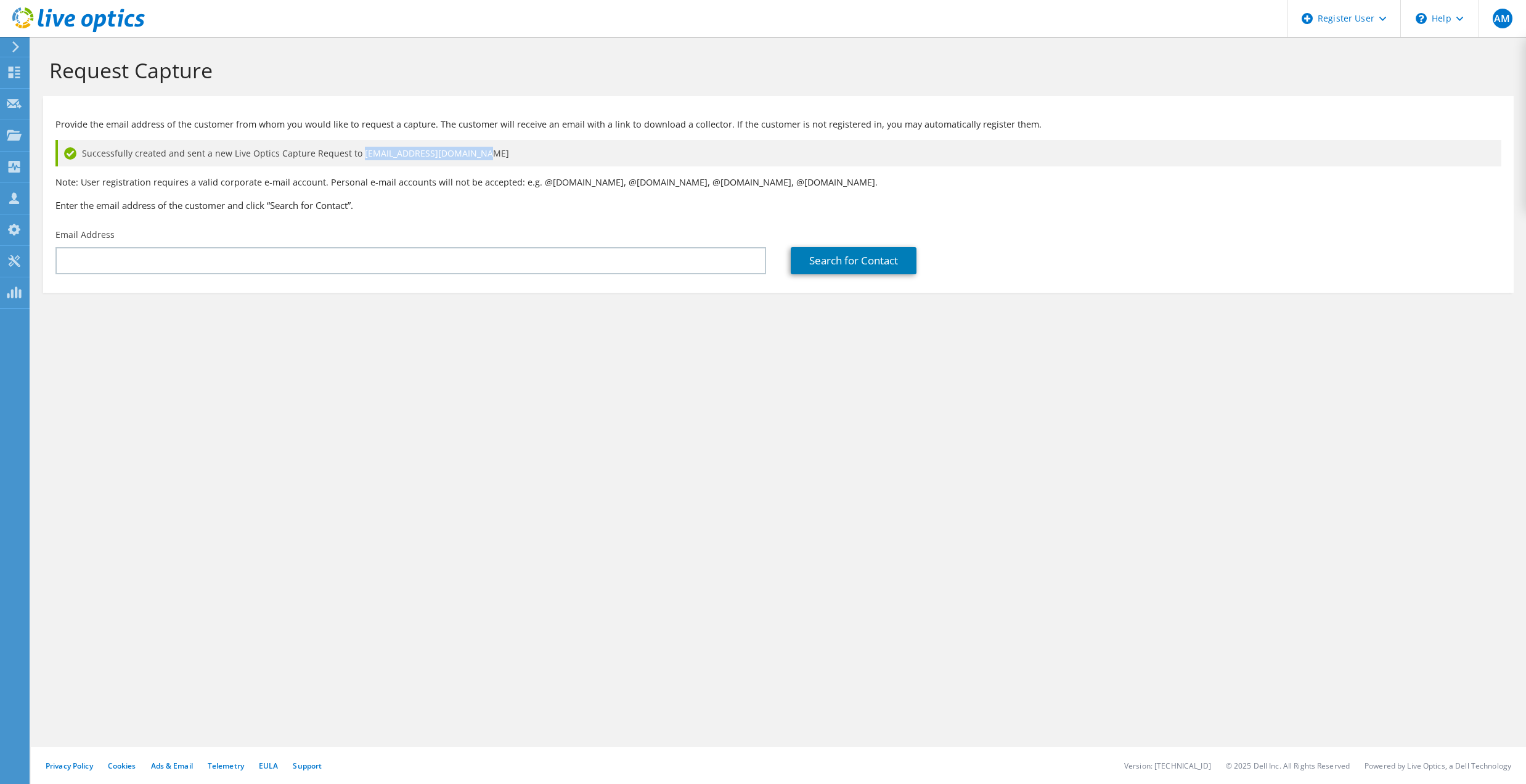
drag, startPoint x: 355, startPoint y: 150, endPoint x: 490, endPoint y: 148, distance: 135.0
click at [490, 148] on div "Successfully created and sent a new Live Optics Capture Request to vt@blueocean…" at bounding box center [778, 153] width 1446 height 26
drag, startPoint x: 490, startPoint y: 148, endPoint x: 526, endPoint y: 156, distance: 36.9
click at [526, 156] on div "Successfully created and sent a new Live Optics Capture Request to vt@blueocean…" at bounding box center [778, 153] width 1446 height 26
drag, startPoint x: 483, startPoint y: 153, endPoint x: 355, endPoint y: 153, distance: 128.0
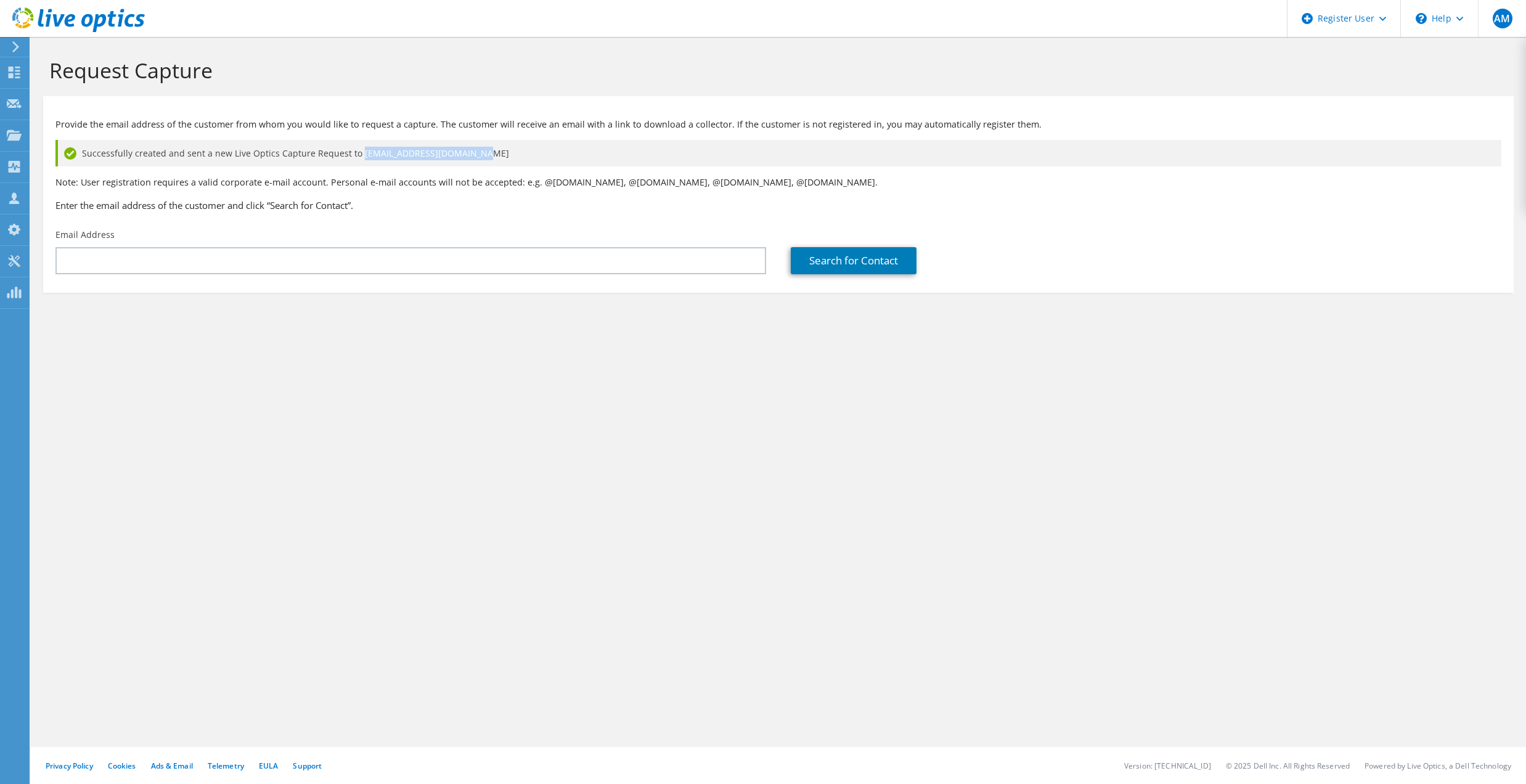
click at [355, 153] on div "Successfully created and sent a new Live Optics Capture Request to vt@blueocean…" at bounding box center [778, 153] width 1446 height 26
click at [82, 11] on icon at bounding box center [79, 19] width 133 height 25
